Goal: Communication & Community: Answer question/provide support

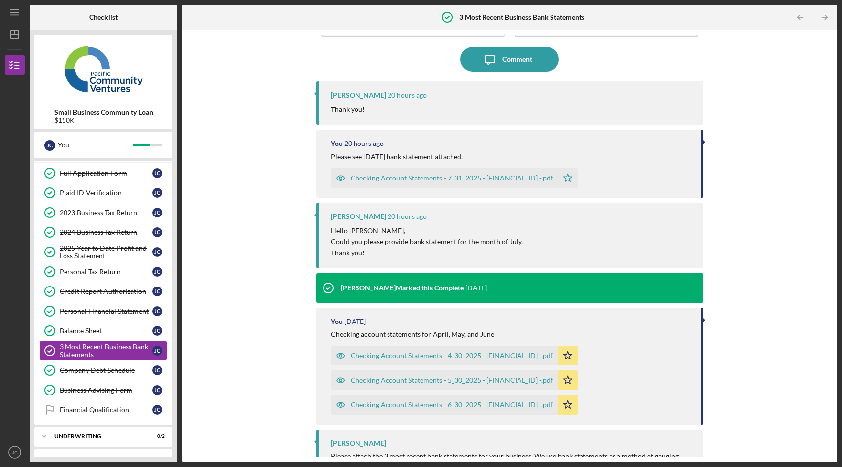
scroll to position [87, 0]
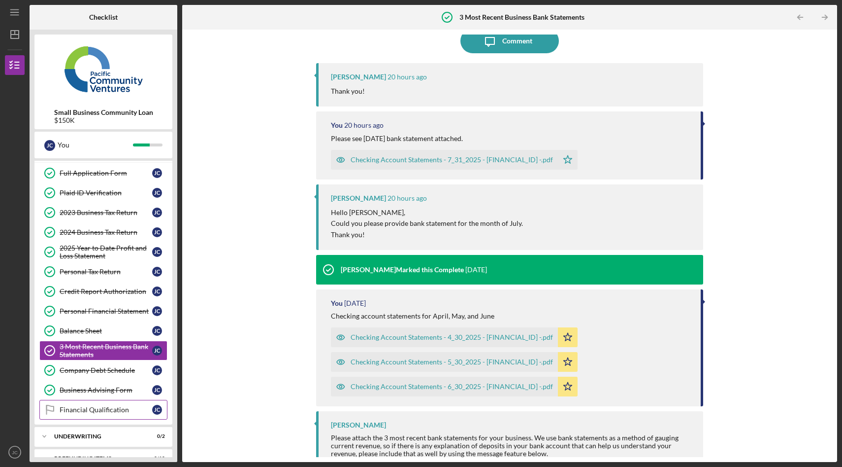
click at [101, 413] on div "Financial Qualification" at bounding box center [106, 409] width 93 height 8
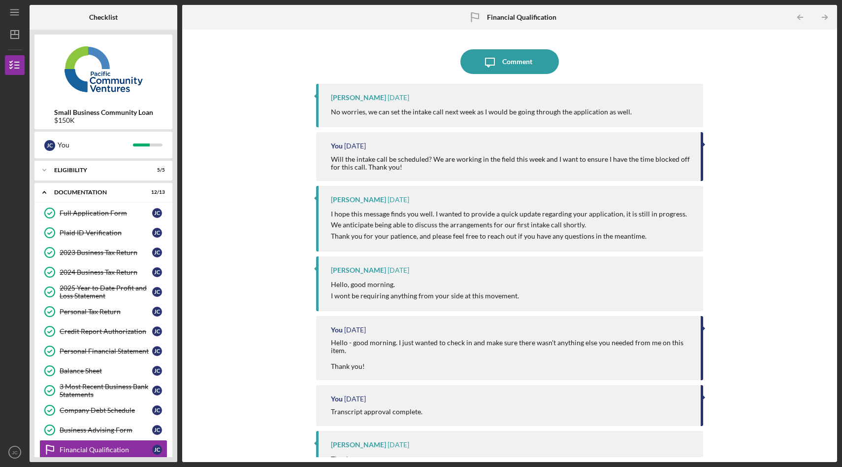
click at [470, 113] on p "No worries, we can set the intake call next week as I would be going through th…" at bounding box center [481, 111] width 301 height 11
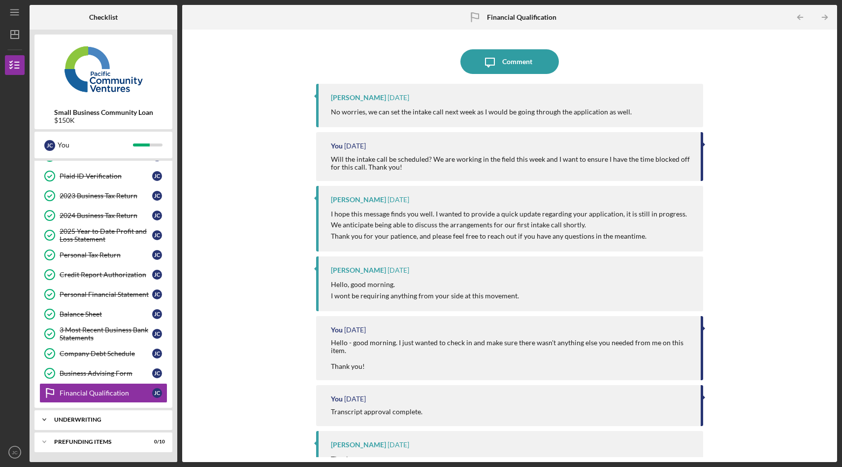
click at [88, 422] on div "Icon/Expander Underwriting 0 / 2" at bounding box center [103, 419] width 138 height 20
click at [88, 419] on div "Underwriting" at bounding box center [107, 419] width 106 height 6
click at [107, 392] on div "Financial Qualification" at bounding box center [106, 393] width 93 height 8
click at [402, 105] on div "[PERSON_NAME] [DATE] No worries, we can set the intake call next week as I woul…" at bounding box center [509, 105] width 387 height 43
click at [531, 64] on button "Icon/Message Comment" at bounding box center [510, 61] width 99 height 25
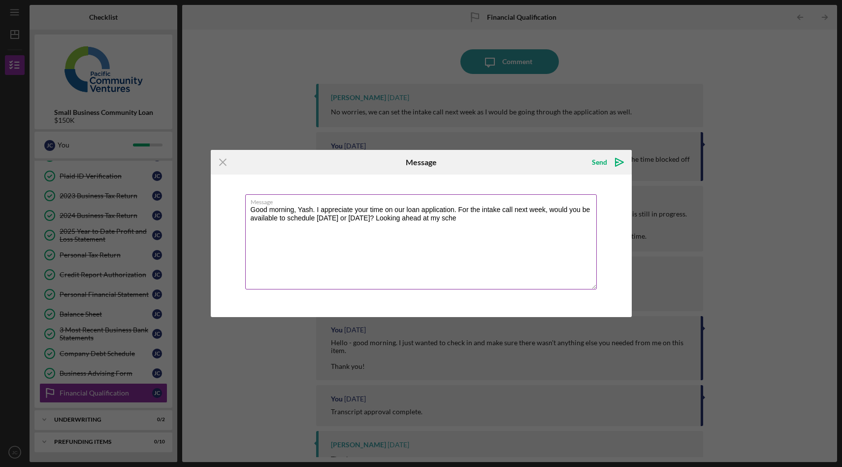
drag, startPoint x: 478, startPoint y: 219, endPoint x: 393, endPoint y: 221, distance: 85.3
click at [393, 221] on textarea "Good morning, Yash. I appreciate your time on our loan application. For the int…" at bounding box center [421, 241] width 352 height 95
type textarea "Good morning, Yash. I appreciate your time on our loan application. For the int…"
click at [610, 165] on icon "Icon/icon-invite-send" at bounding box center [619, 162] width 25 height 25
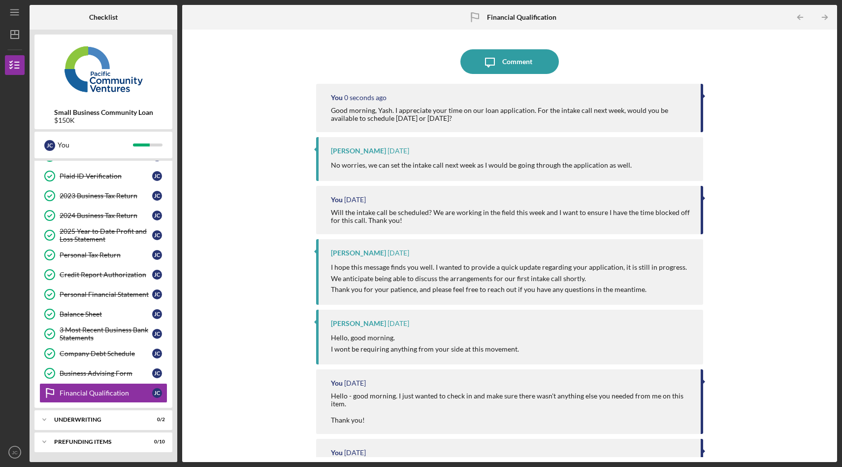
click at [295, 129] on div "Icon/Message Comment You 0 seconds ago Good morning, [PERSON_NAME]. I appreciat…" at bounding box center [509, 245] width 645 height 422
